Goal: Transaction & Acquisition: Purchase product/service

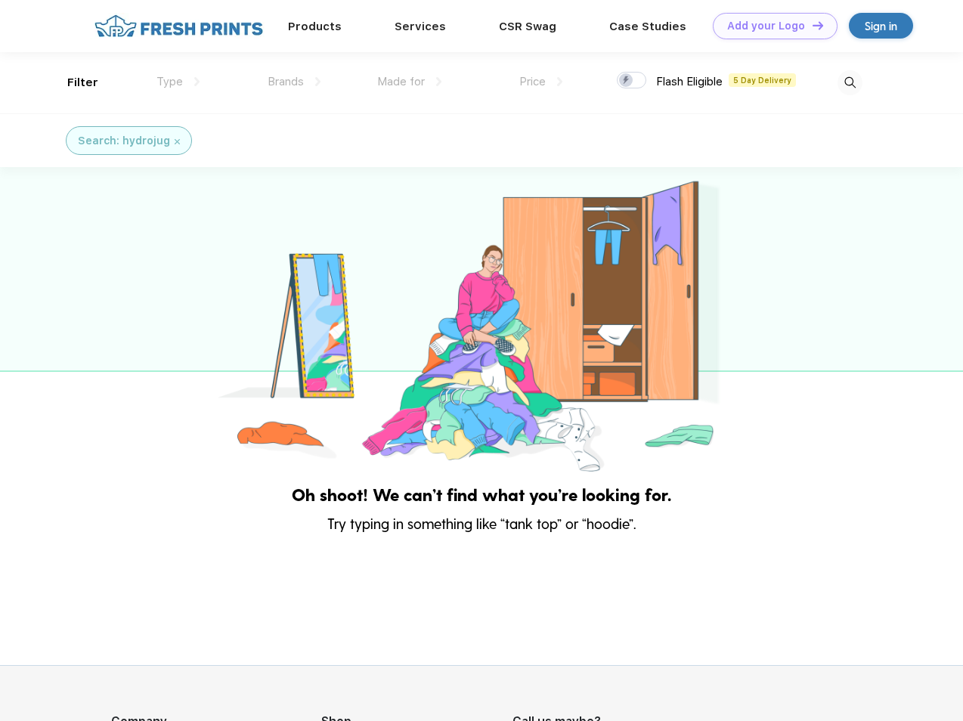
click at [770, 26] on link "Add your Logo Design Tool" at bounding box center [775, 26] width 125 height 26
click at [0, 0] on div "Design Tool" at bounding box center [0, 0] width 0 height 0
click at [811, 25] on link "Add your Logo Design Tool" at bounding box center [775, 26] width 125 height 26
click at [73, 82] on div "Filter" at bounding box center [82, 82] width 31 height 17
click at [178, 82] on span "Type" at bounding box center [170, 82] width 26 height 14
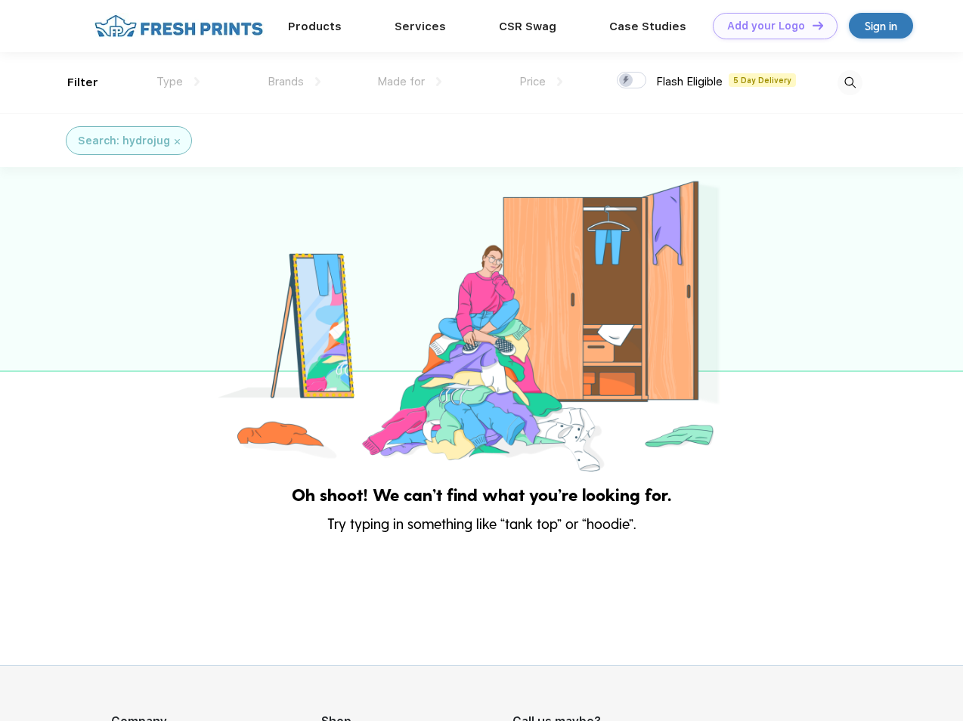
click at [294, 82] on span "Brands" at bounding box center [286, 82] width 36 height 14
click at [410, 82] on span "Made for" at bounding box center [401, 82] width 48 height 14
click at [541, 82] on span "Price" at bounding box center [533, 82] width 26 height 14
click at [632, 81] on div at bounding box center [631, 80] width 29 height 17
click at [627, 81] on input "checkbox" at bounding box center [622, 76] width 10 height 10
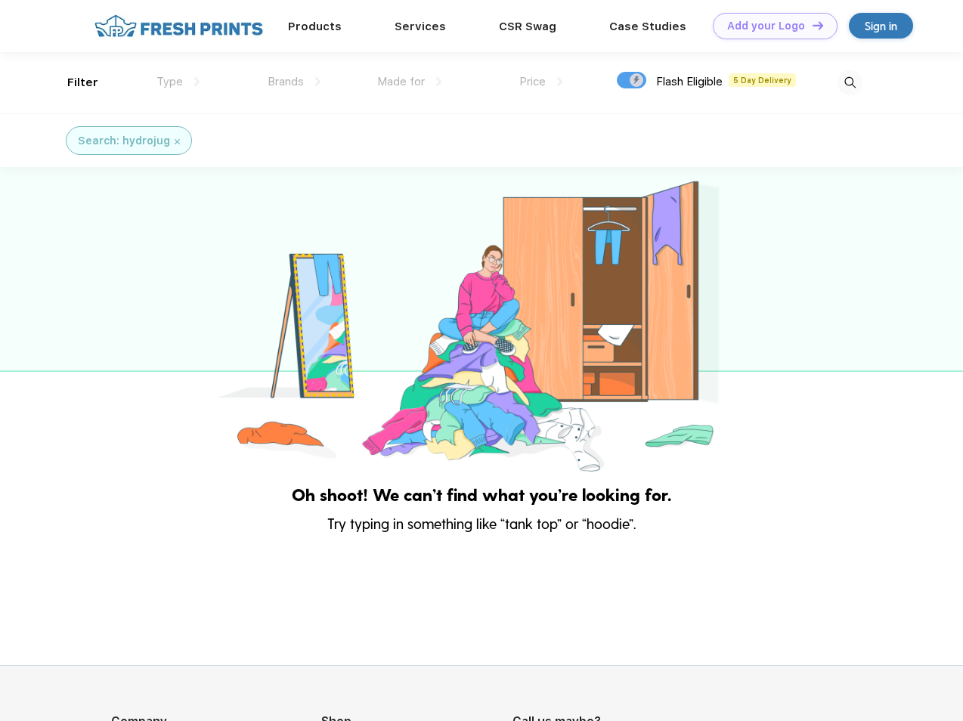
click at [850, 82] on img at bounding box center [850, 82] width 25 height 25
